Goal: Task Accomplishment & Management: Use online tool/utility

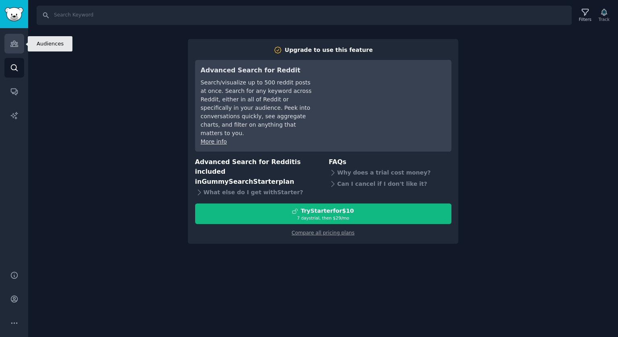
click at [13, 53] on link "Audiences" at bounding box center [14, 44] width 20 height 20
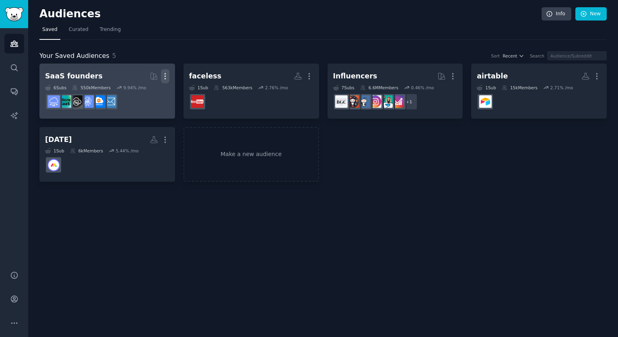
click at [167, 77] on icon "button" at bounding box center [165, 76] width 8 height 8
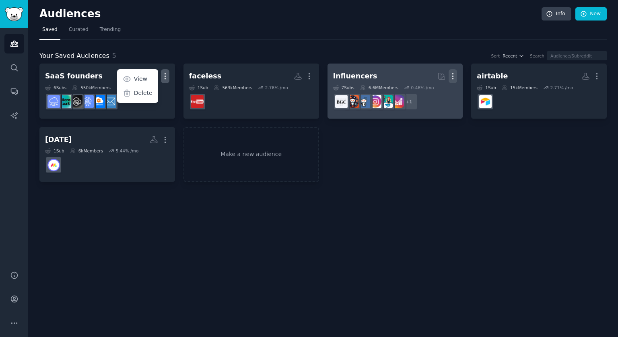
click at [453, 72] on icon "button" at bounding box center [452, 76] width 8 height 8
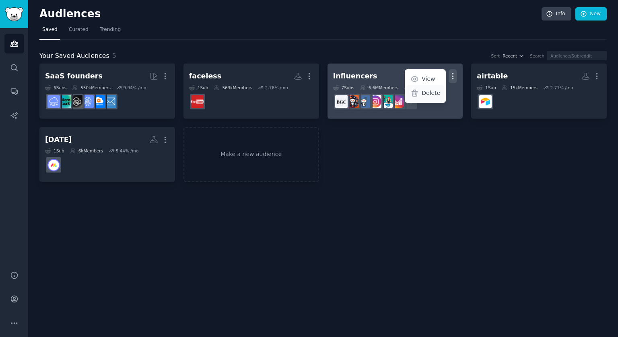
click at [425, 90] on p "Delete" at bounding box center [430, 93] width 18 height 8
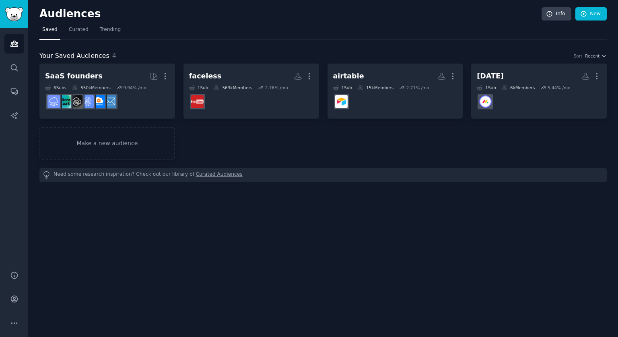
click at [268, 158] on div "SaaS founders More 6 Sub s 550k Members 9.94 % /mo faceless Custom Audience Mor…" at bounding box center [322, 112] width 567 height 96
click at [128, 137] on link "Make a new audience" at bounding box center [107, 143] width 136 height 33
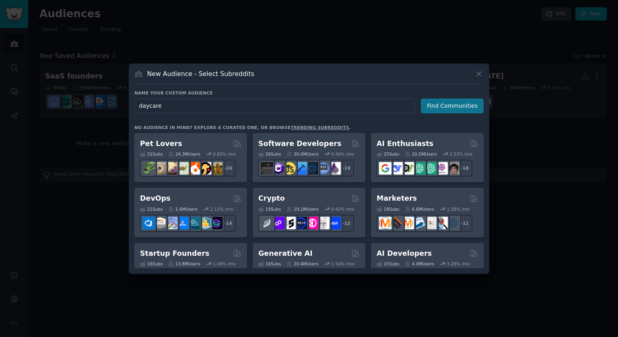
type input "daycare"
click at [452, 107] on button "Find Communities" at bounding box center [452, 106] width 63 height 15
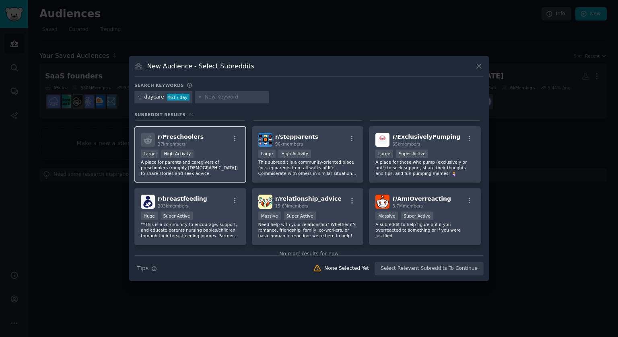
scroll to position [357, 0]
click at [216, 153] on div "Large High Activity" at bounding box center [190, 155] width 99 height 10
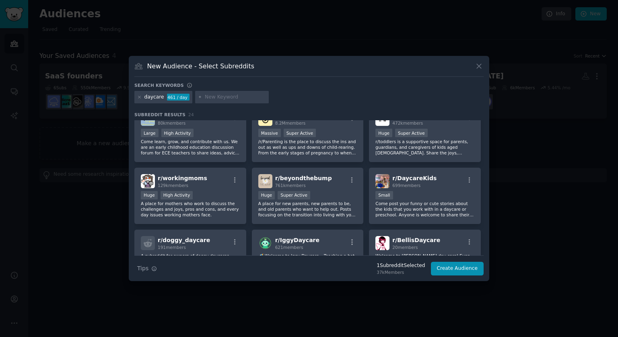
scroll to position [0, 0]
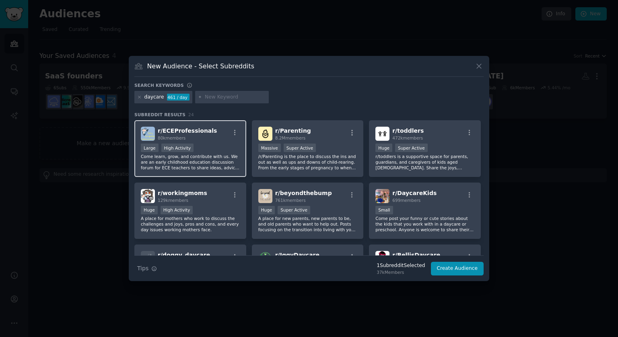
click at [189, 158] on p "Come learn, grow, and contribute with us. We are an early childhood education d…" at bounding box center [190, 162] width 99 height 17
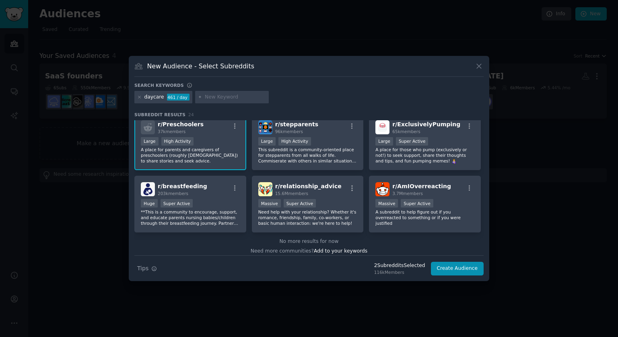
scroll to position [374, 0]
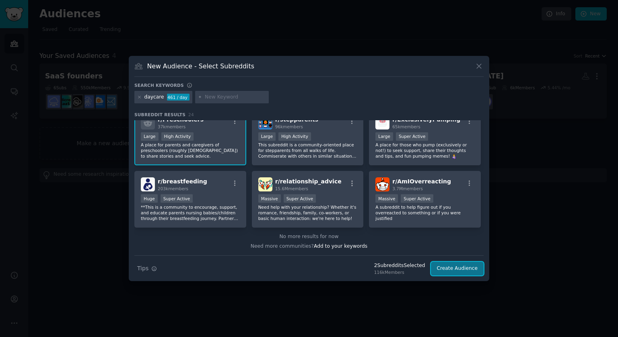
click at [454, 268] on button "Create Audience" at bounding box center [457, 269] width 53 height 14
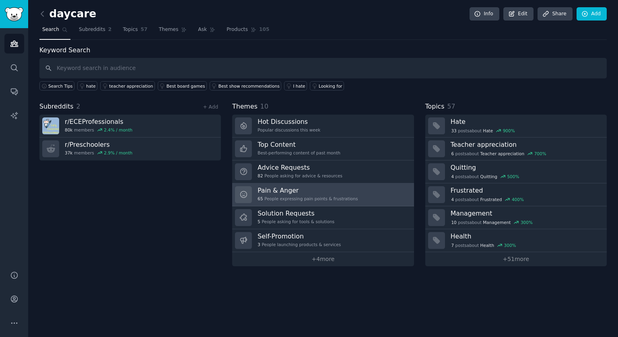
click at [300, 198] on div "65 People expressing pain points & frustrations" at bounding box center [307, 199] width 100 height 6
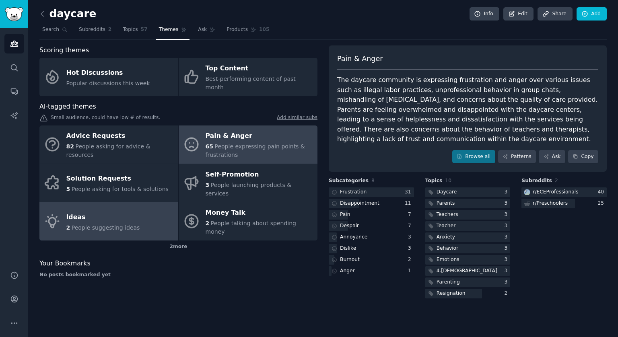
click at [124, 211] on div "Ideas" at bounding box center [103, 217] width 74 height 13
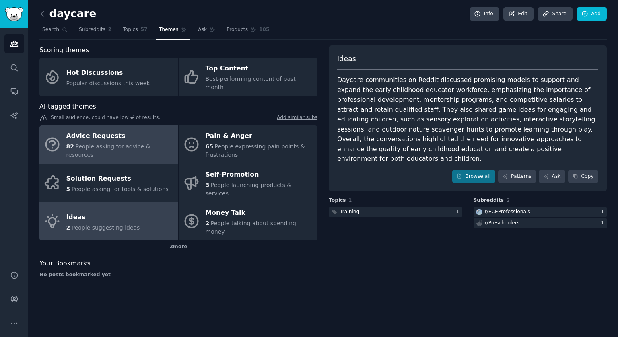
click at [119, 143] on span "People asking for advice & resources" at bounding box center [108, 150] width 84 height 15
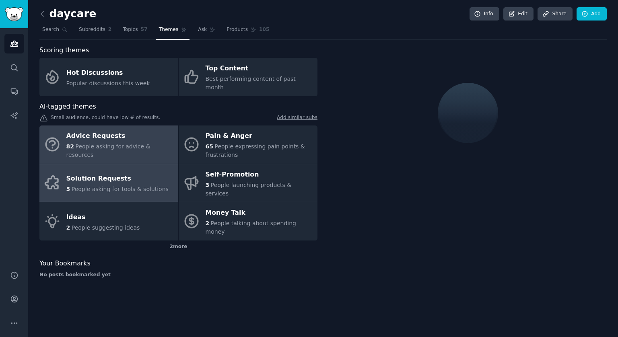
click at [120, 173] on div "Solution Requests" at bounding box center [117, 179] width 102 height 13
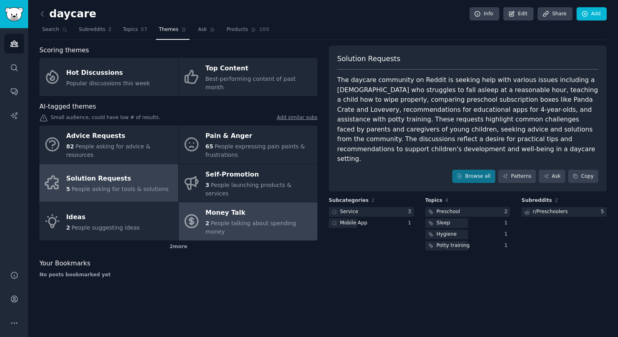
click at [261, 207] on div "Money Talk" at bounding box center [259, 213] width 108 height 13
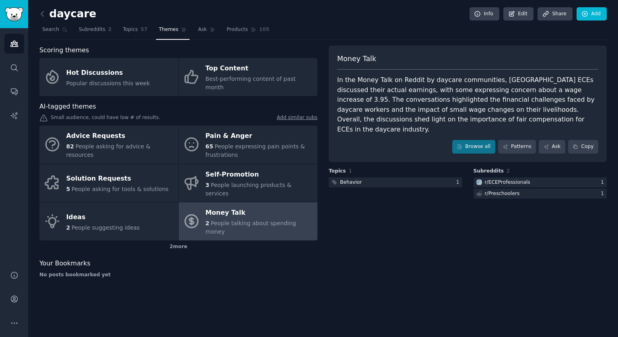
click at [38, 16] on div "daycare Info Edit Share Add Search Subreddits 2 Topics 57 Themes Ask Products 1…" at bounding box center [322, 168] width 589 height 337
click at [41, 13] on icon at bounding box center [42, 13] width 2 height 5
